Goal: Information Seeking & Learning: Learn about a topic

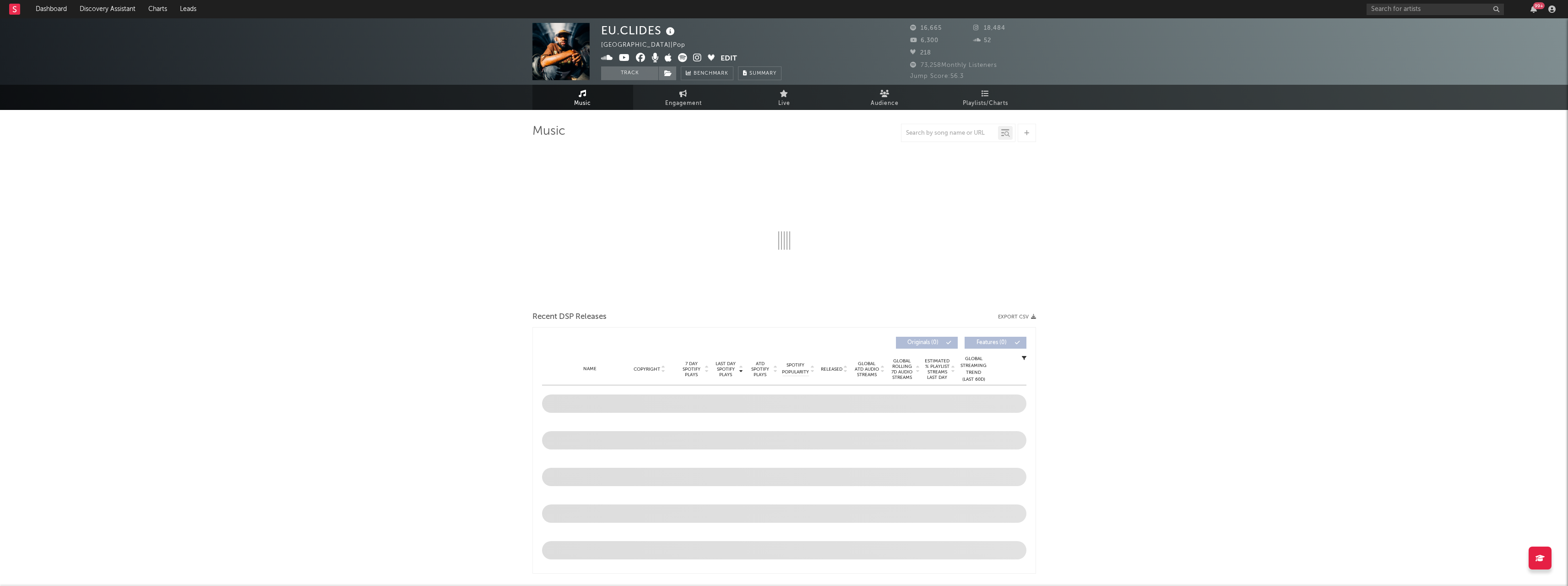
select select "6m"
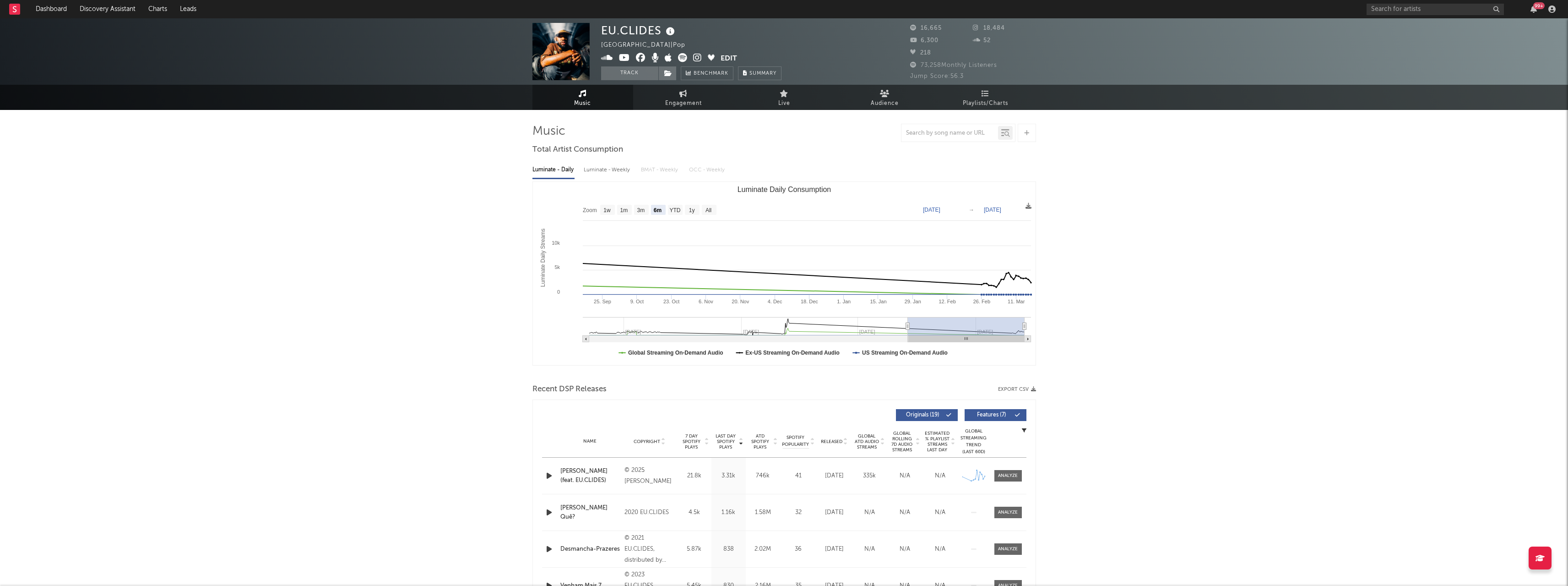
click at [673, 29] on icon at bounding box center [670, 31] width 13 height 13
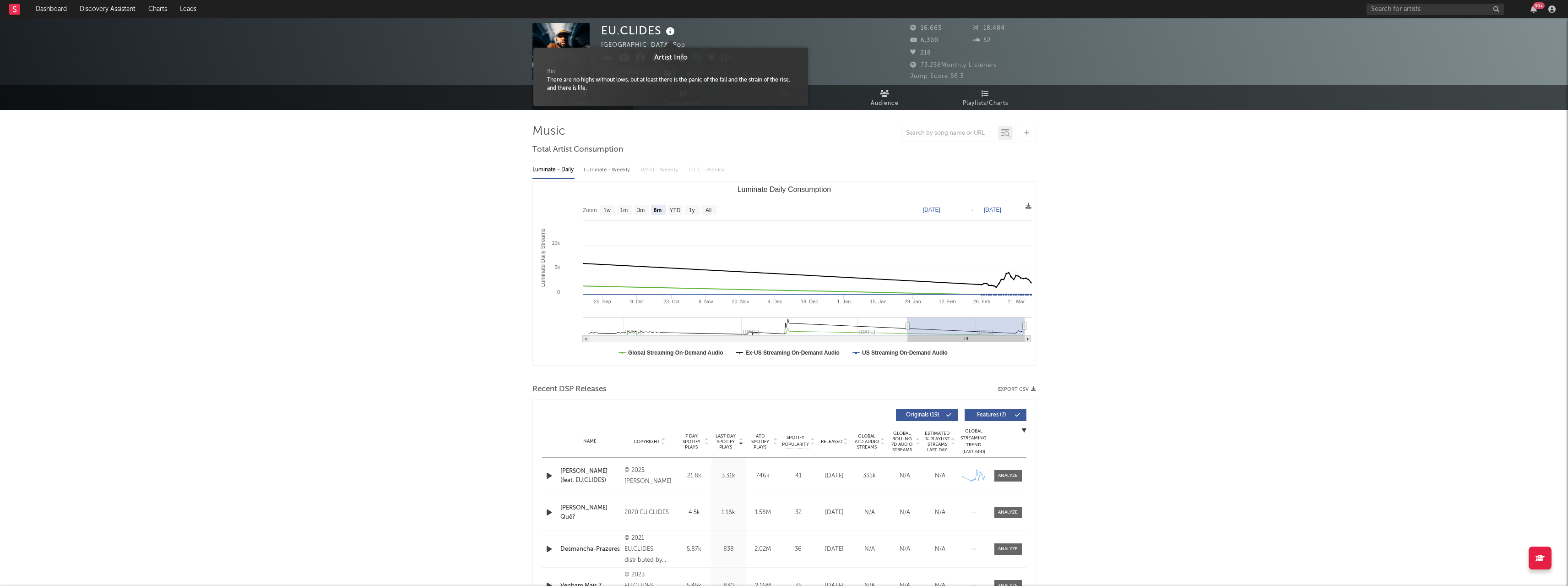
click at [673, 29] on icon at bounding box center [670, 31] width 13 height 13
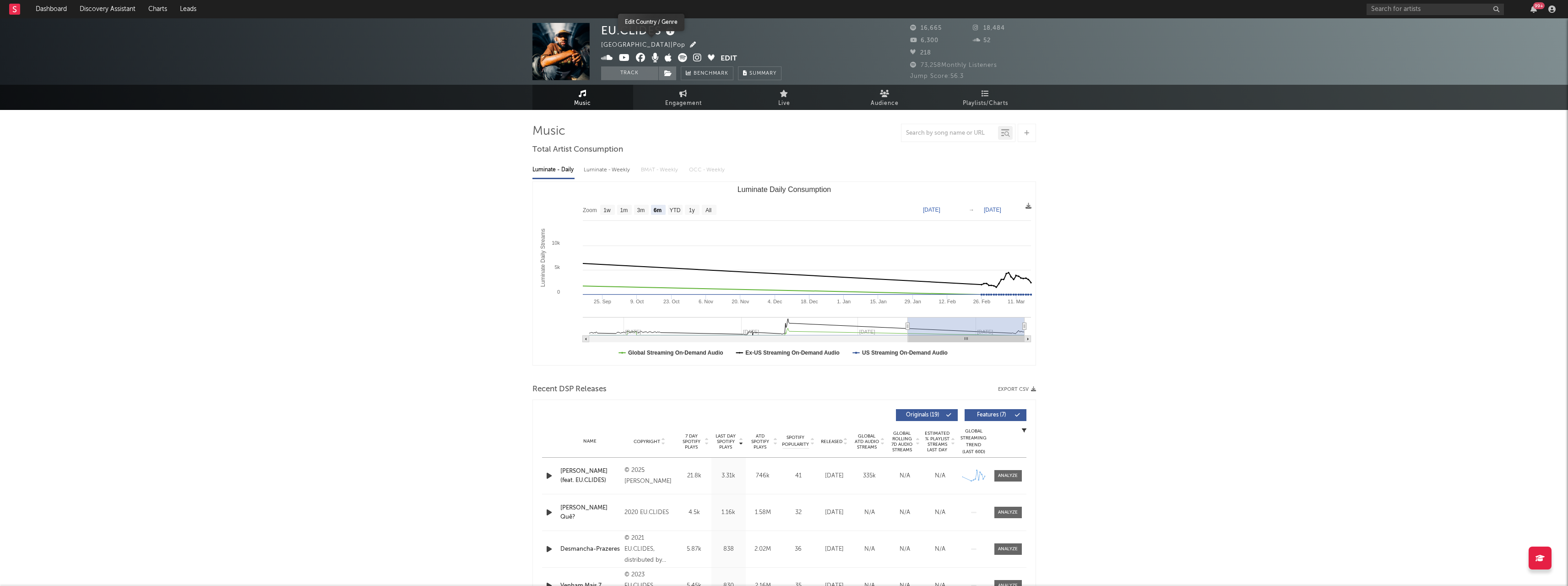
click at [690, 44] on icon "button" at bounding box center [693, 45] width 6 height 6
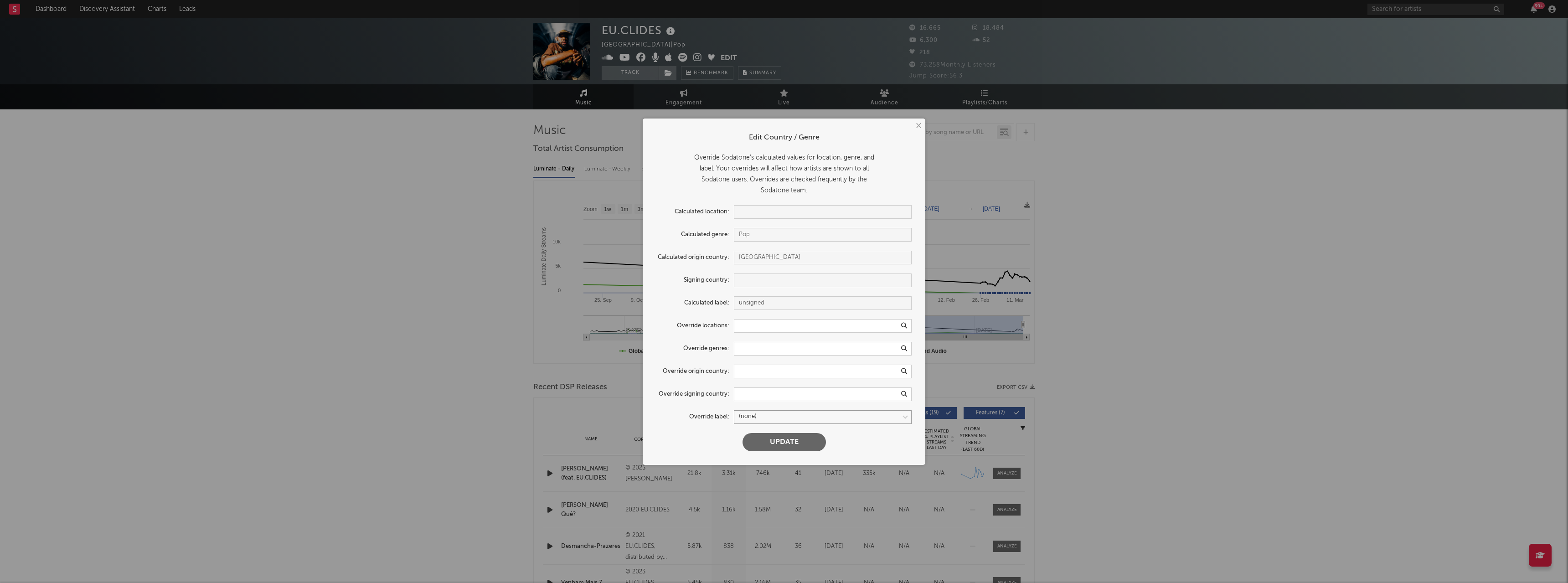
click at [821, 420] on select at bounding box center [822, 417] width 178 height 13
click at [821, 418] on select at bounding box center [822, 417] width 178 height 13
click at [921, 125] on button "×" at bounding box center [918, 126] width 10 height 10
